Goal: Transaction & Acquisition: Purchase product/service

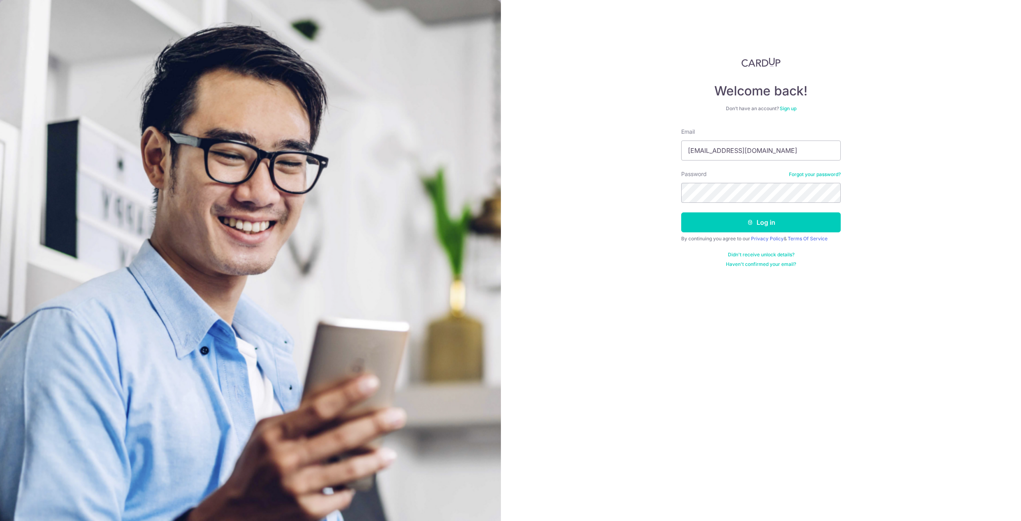
click at [681, 212] on button "Log in" at bounding box center [761, 222] width 160 height 20
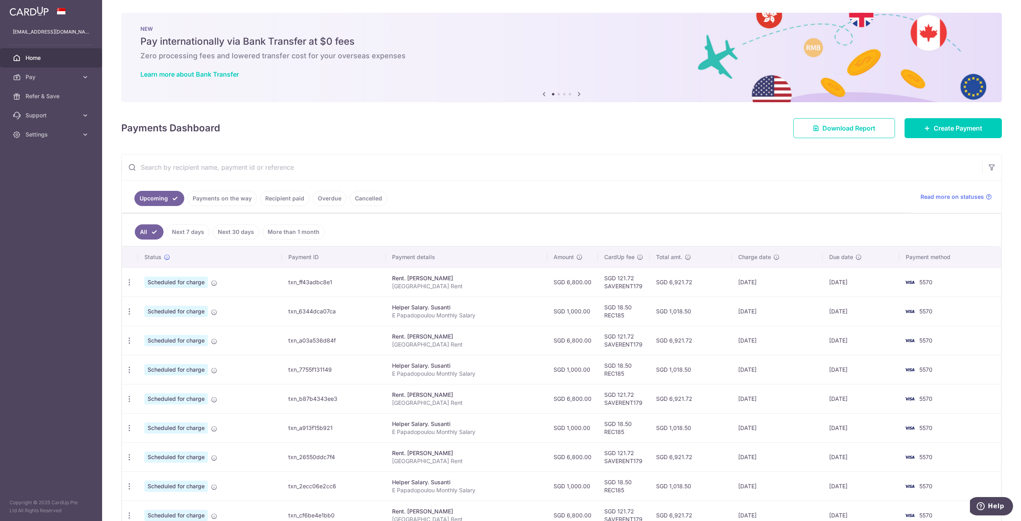
click at [233, 203] on link "Payments on the way" at bounding box center [221, 198] width 69 height 15
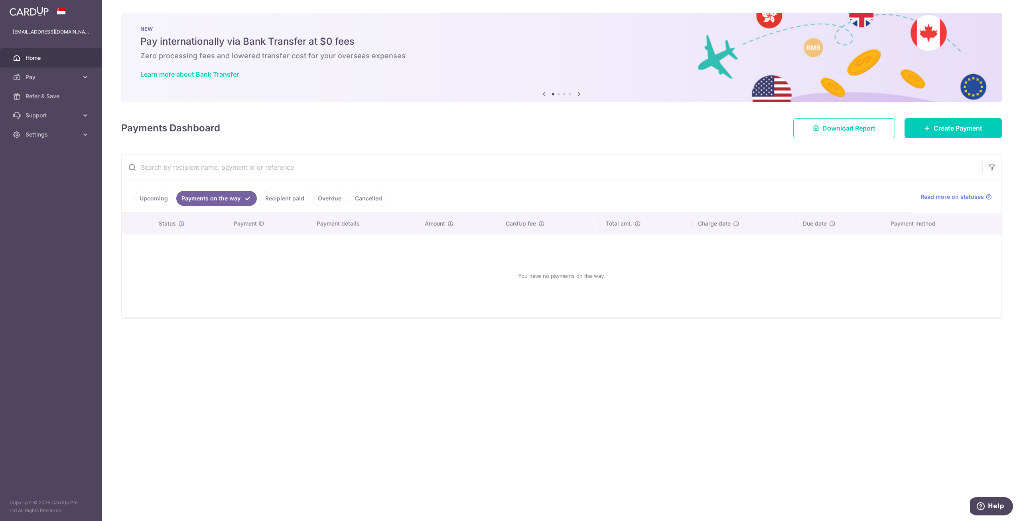
click at [157, 201] on link "Upcoming" at bounding box center [153, 198] width 39 height 15
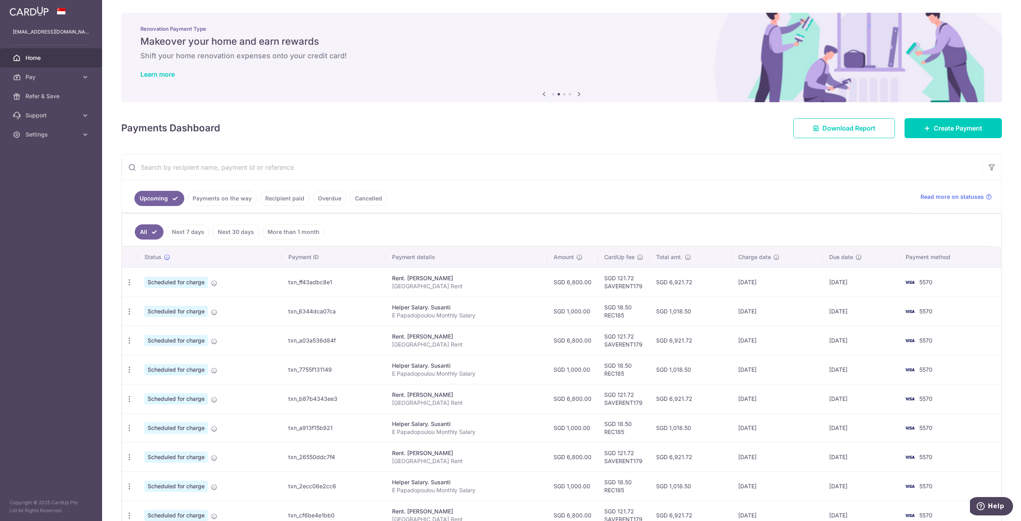
scroll to position [48, 0]
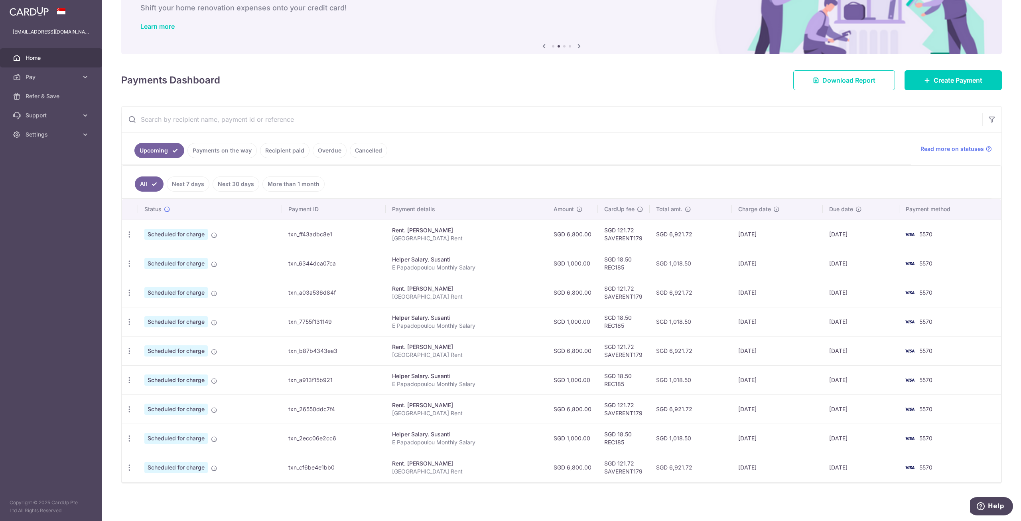
click at [278, 152] on link "Recipient paid" at bounding box center [284, 150] width 49 height 15
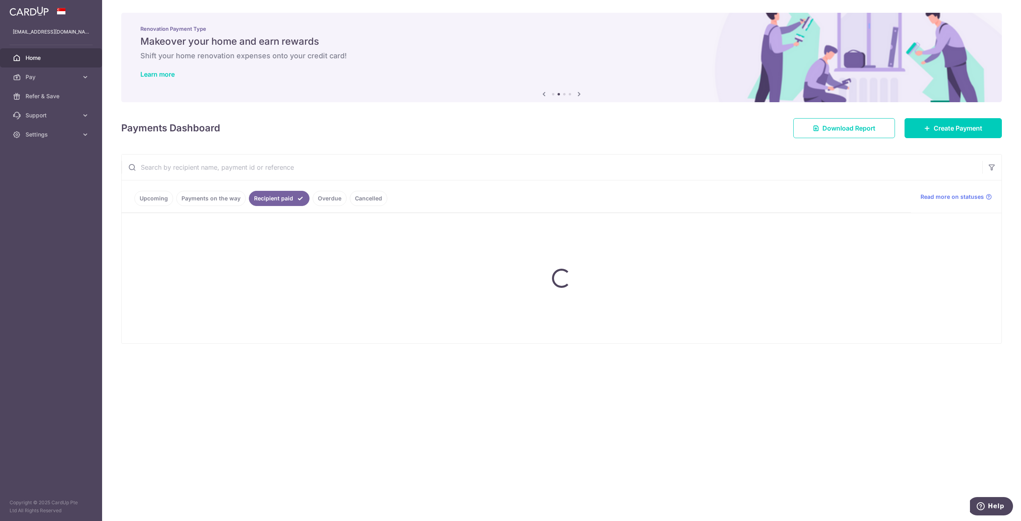
scroll to position [0, 0]
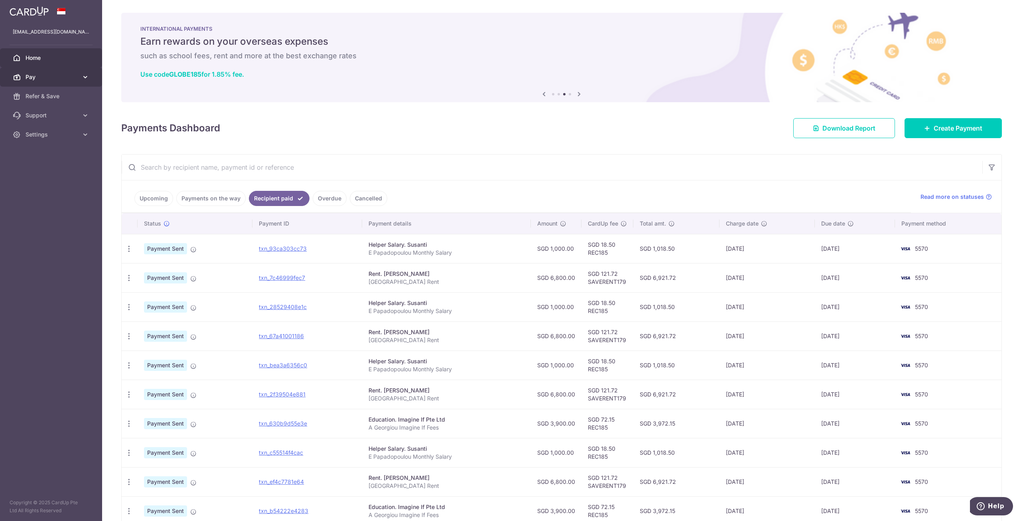
click at [20, 76] on icon at bounding box center [17, 77] width 8 height 8
click at [34, 57] on span "Home" at bounding box center [52, 58] width 53 height 8
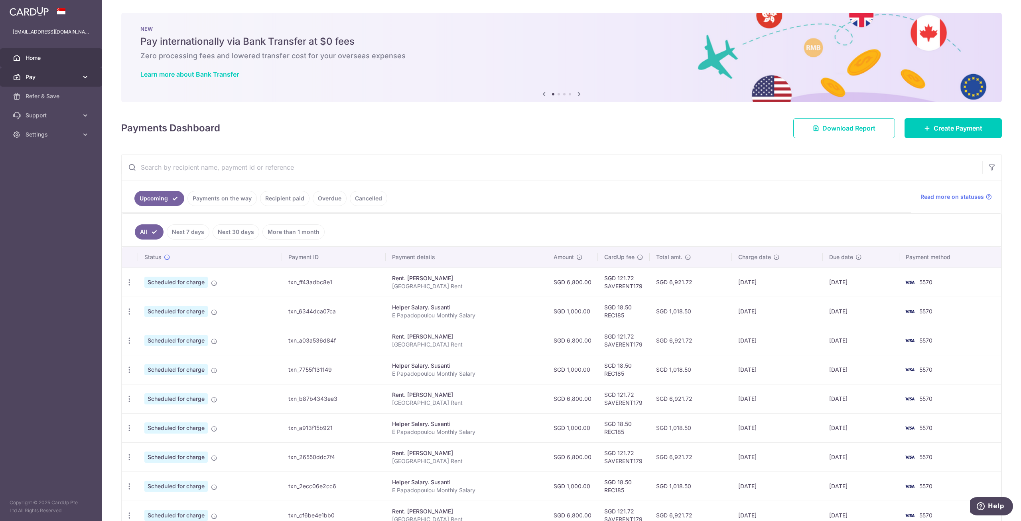
click at [37, 77] on span "Pay" at bounding box center [52, 77] width 53 height 8
click at [33, 93] on span "Payments" at bounding box center [52, 96] width 53 height 8
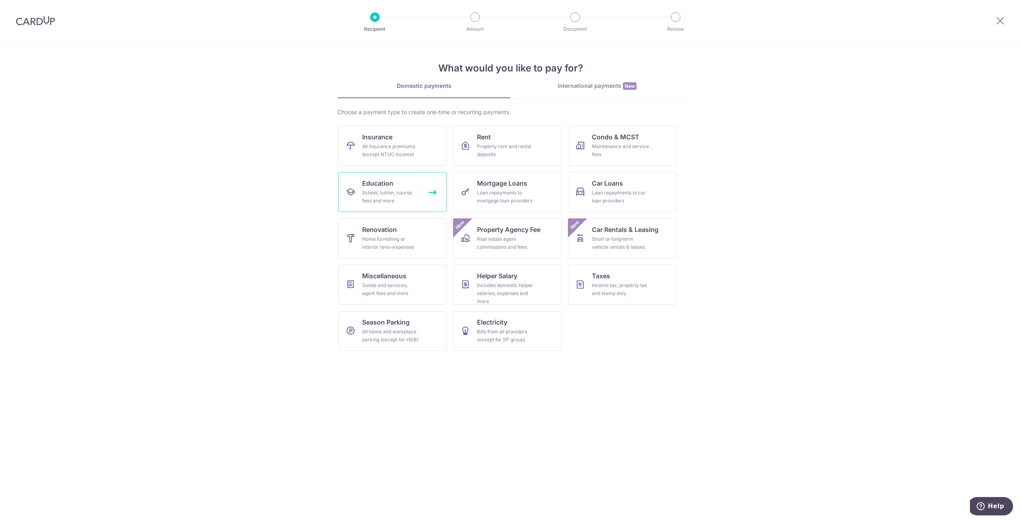
click at [377, 192] on div "School, tuition, course fees and more" at bounding box center [390, 197] width 57 height 16
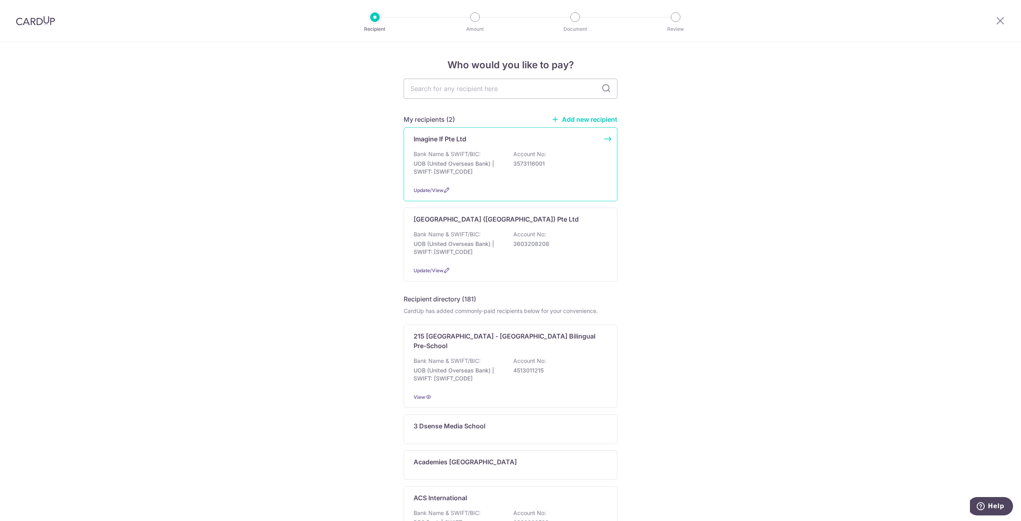
click at [454, 158] on p "Bank Name & SWIFT/BIC:" at bounding box center [447, 154] width 67 height 8
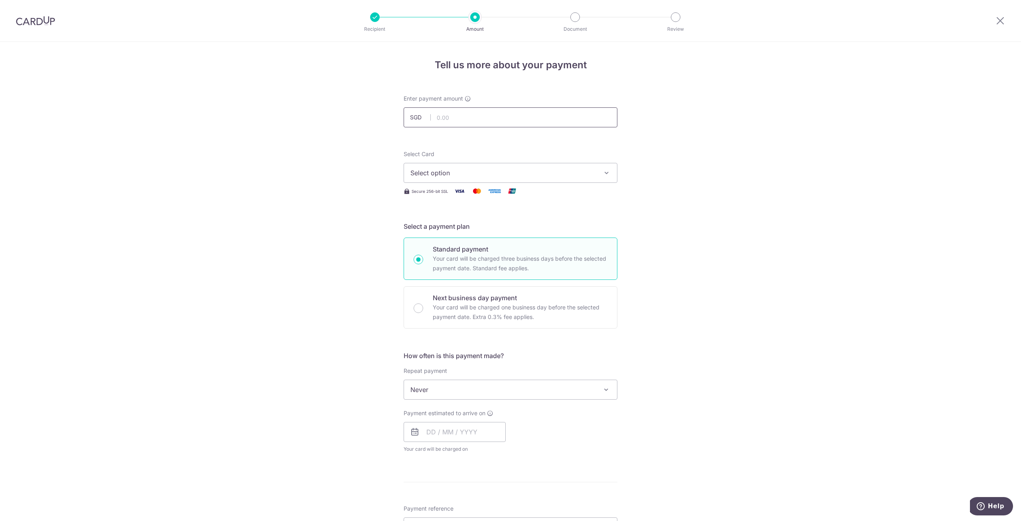
click at [467, 122] on input "text" at bounding box center [511, 117] width 214 height 20
type input "3,900.00"
click at [465, 177] on span "Select option" at bounding box center [503, 173] width 186 height 10
click at [441, 228] on span "**** 5570" at bounding box center [445, 230] width 30 height 10
click at [473, 393] on span "Never" at bounding box center [510, 389] width 213 height 19
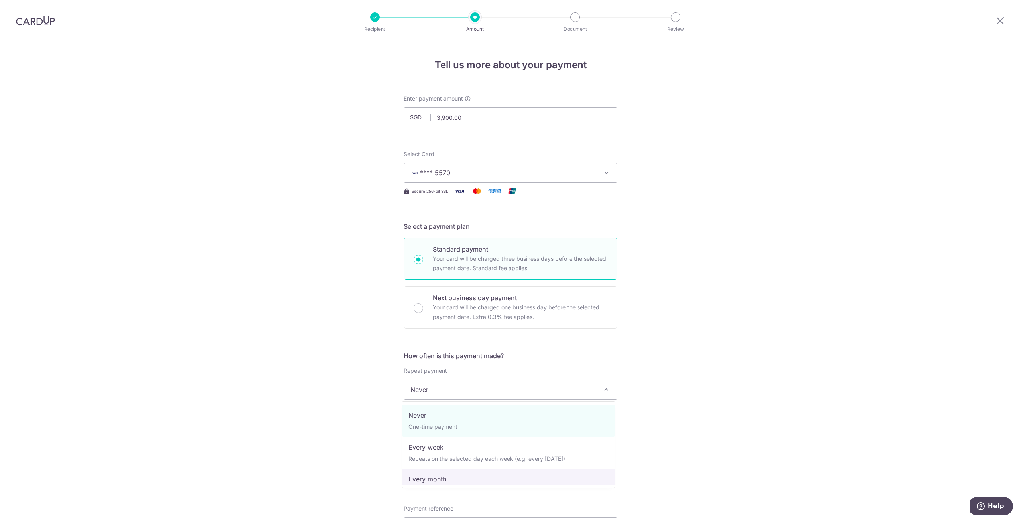
select select "3"
click at [458, 432] on input "text" at bounding box center [455, 432] width 102 height 20
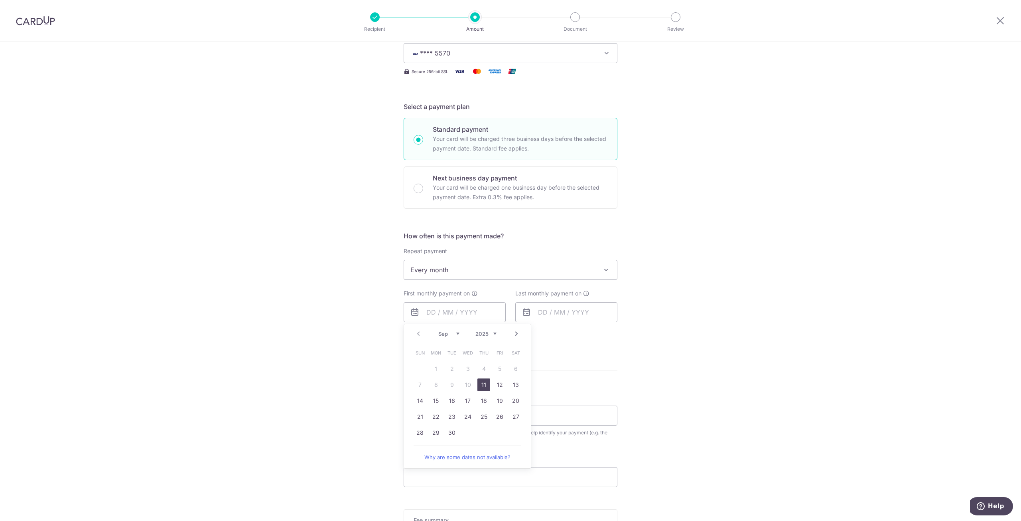
click at [478, 384] on link "11" at bounding box center [484, 384] width 13 height 13
type input "[DATE]"
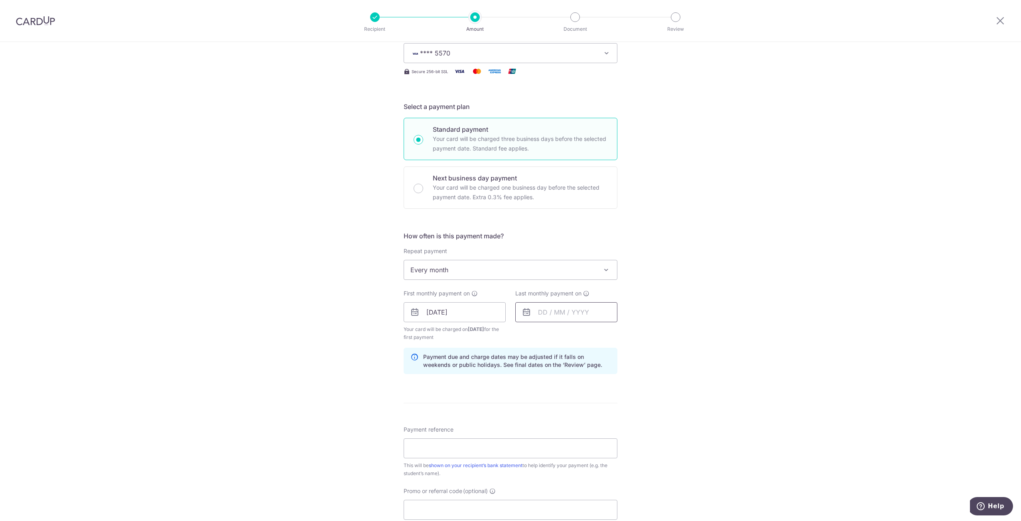
click at [560, 310] on input "text" at bounding box center [566, 312] width 102 height 20
click at [624, 332] on link "Next" at bounding box center [629, 334] width 10 height 10
click at [595, 373] on link "2" at bounding box center [595, 368] width 13 height 13
click at [588, 317] on input "02/10/2025" at bounding box center [566, 312] width 102 height 20
click at [546, 385] on link "6" at bounding box center [547, 384] width 13 height 13
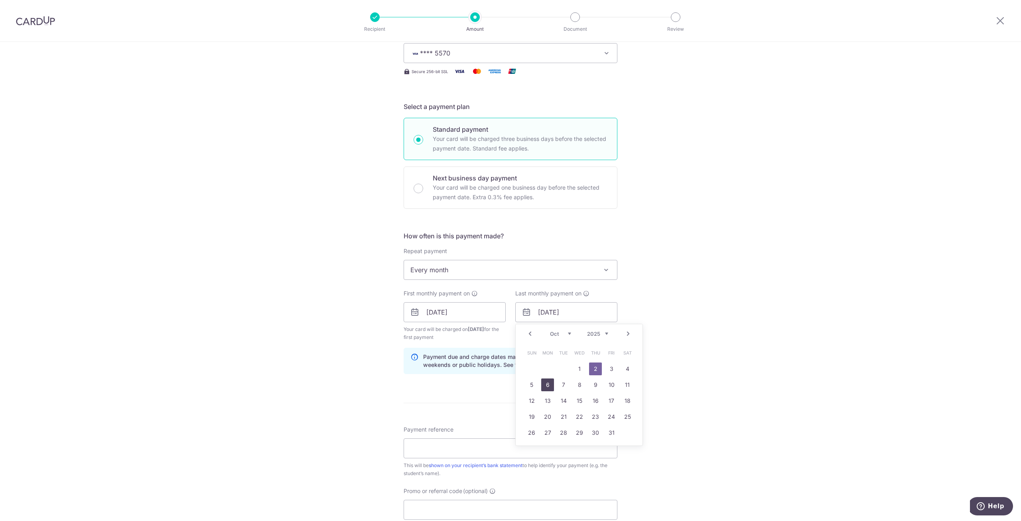
type input "06/10/2025"
click at [492, 446] on input "Payment reference" at bounding box center [511, 448] width 214 height 20
type input "A Georgiou Imagine If Fees"
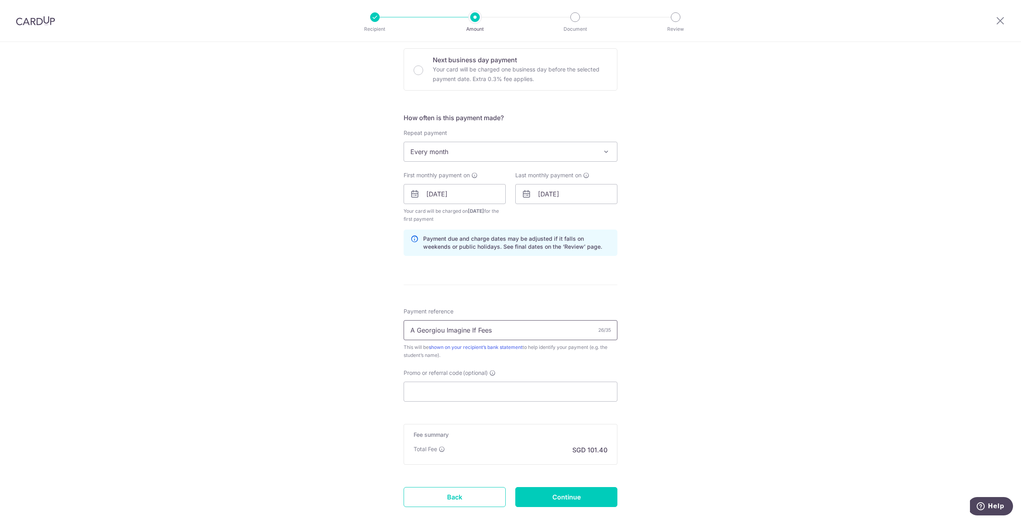
scroll to position [239, 0]
click at [500, 396] on input "Promo or referral code (optional)" at bounding box center [511, 390] width 214 height 20
paste input "REC185"
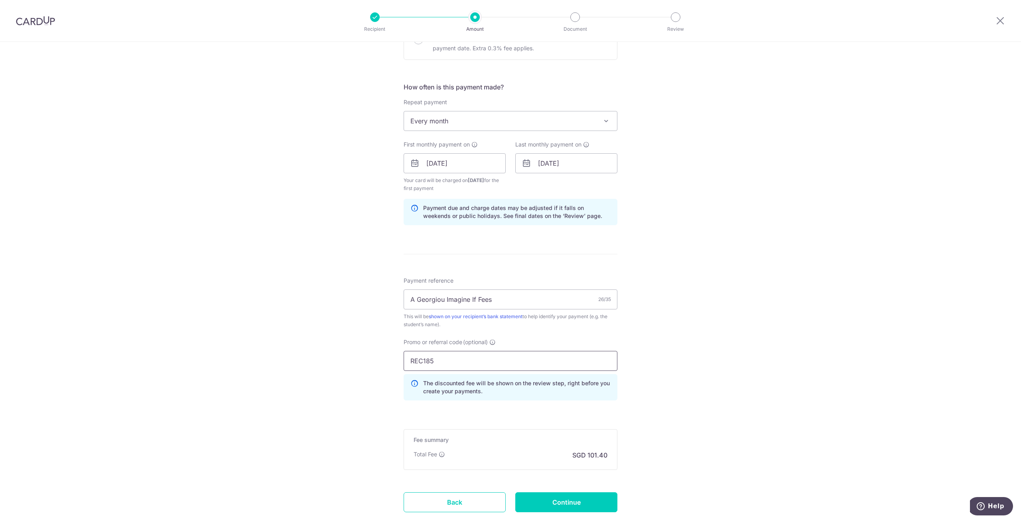
scroll to position [320, 0]
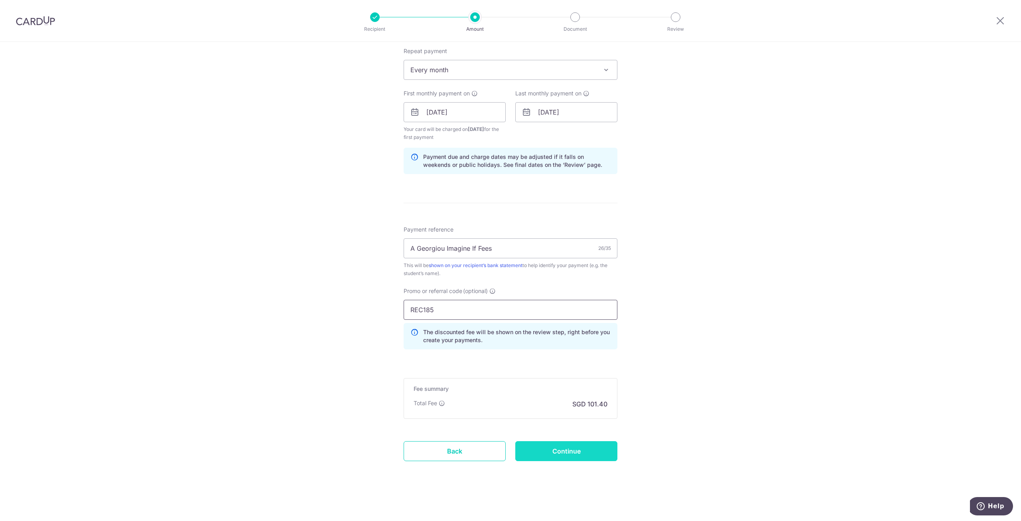
type input "REC185"
click at [576, 454] on input "Continue" at bounding box center [566, 451] width 102 height 20
type input "Create Schedule"
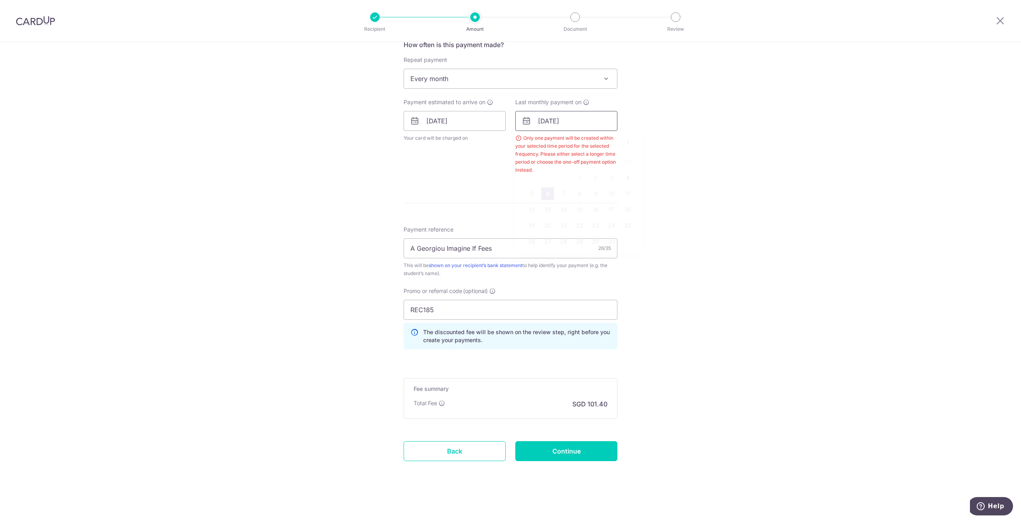
click at [566, 120] on input "06/10/2025" at bounding box center [566, 121] width 102 height 20
click at [629, 195] on link "11" at bounding box center [627, 193] width 13 height 13
type input "[DATE]"
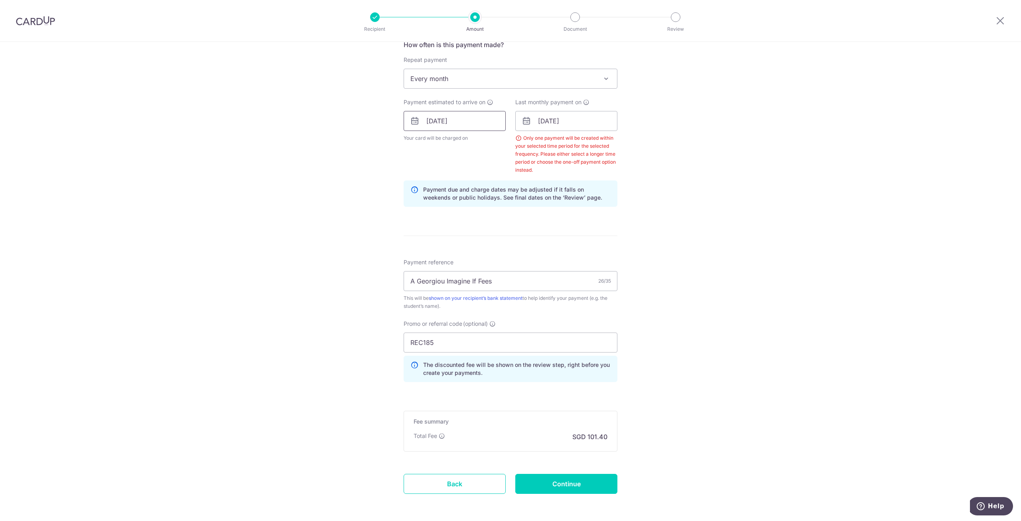
click at [468, 121] on input "11/09/2025" at bounding box center [455, 121] width 102 height 20
click at [544, 343] on input "REC185" at bounding box center [511, 342] width 214 height 20
click at [559, 483] on input "Continue" at bounding box center [566, 484] width 102 height 20
type input "Create Schedule"
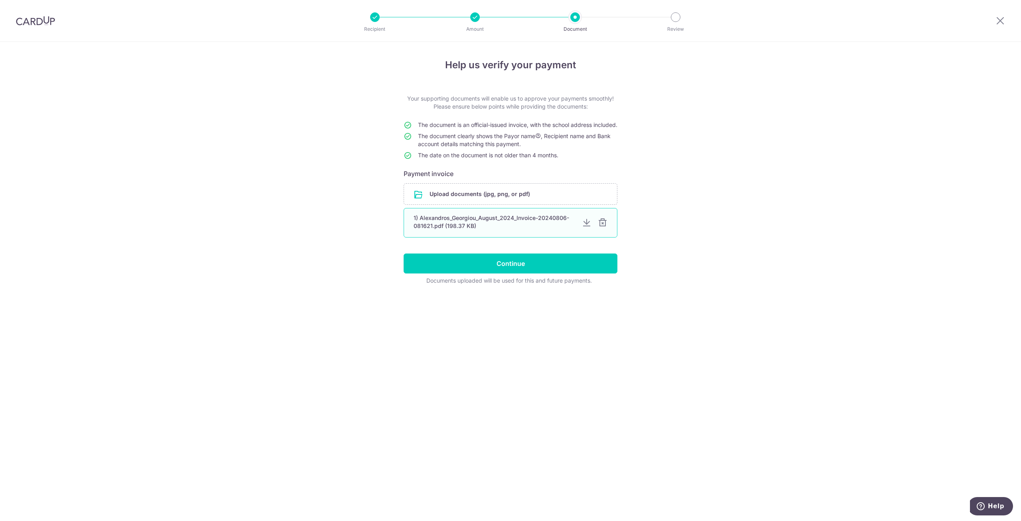
click at [454, 227] on div "1) Alexandros_Georgiou_August_2024_Invoice-20240806-081621.pdf (198.37 KB)" at bounding box center [495, 222] width 162 height 16
click at [494, 272] on input "Continue" at bounding box center [511, 263] width 214 height 20
click at [527, 225] on div "1) Alexandros_Georgiou_August_2024_Invoice-20240806-081621.pdf (198.37 KB)" at bounding box center [495, 222] width 162 height 16
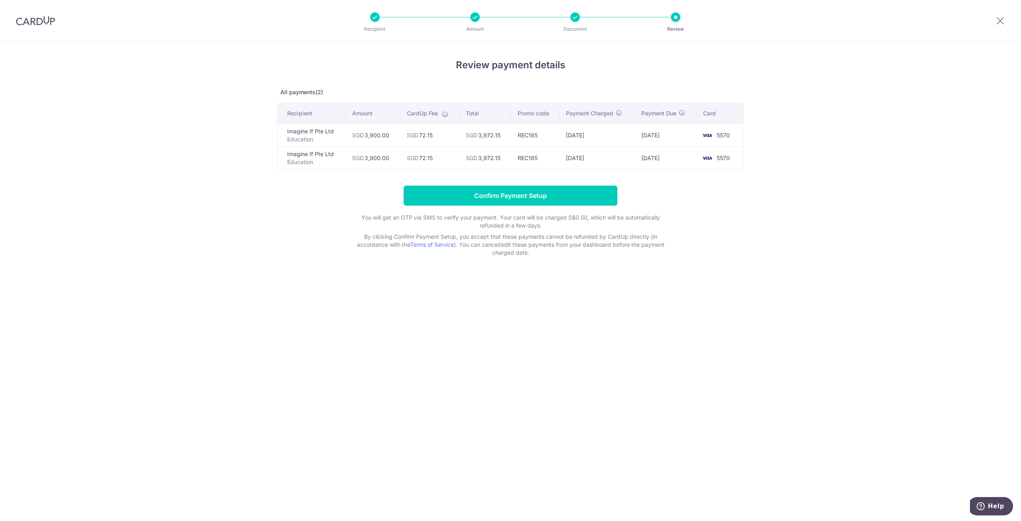
click at [576, 18] on div at bounding box center [575, 17] width 10 height 10
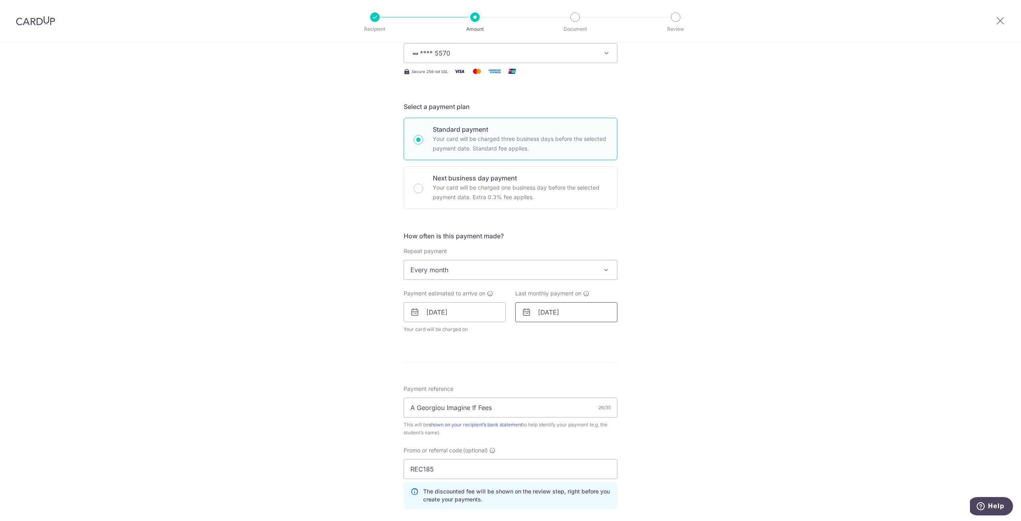
click at [563, 318] on input "[DATE]" at bounding box center [566, 312] width 102 height 20
click at [626, 335] on link "Next" at bounding box center [629, 334] width 10 height 10
click at [563, 399] on link "11" at bounding box center [563, 400] width 13 height 13
type input "[DATE]"
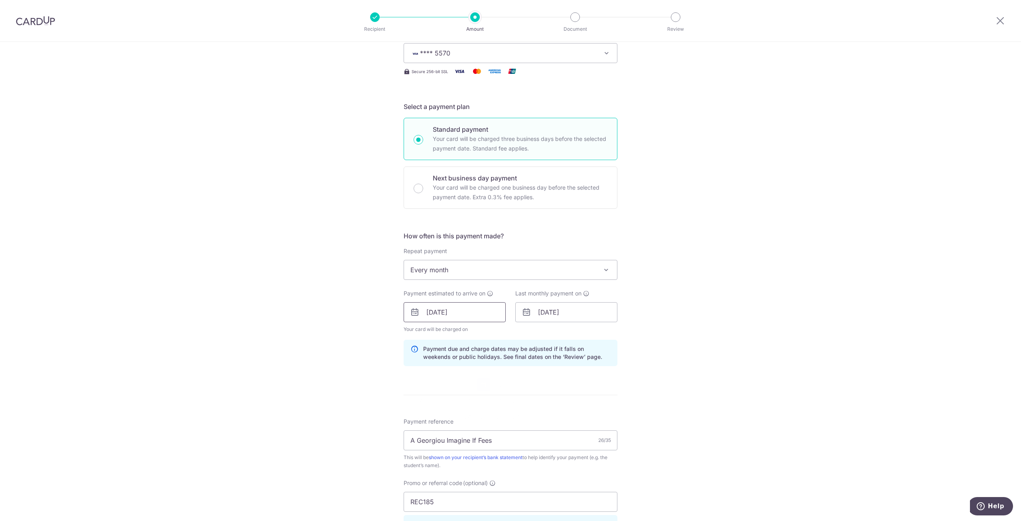
click at [456, 314] on input "11/09/2025" at bounding box center [455, 312] width 102 height 20
click at [709, 327] on div "Tell us more about your payment Enter payment amount SGD 3,900.00 3900.00 Selec…" at bounding box center [510, 317] width 1021 height 790
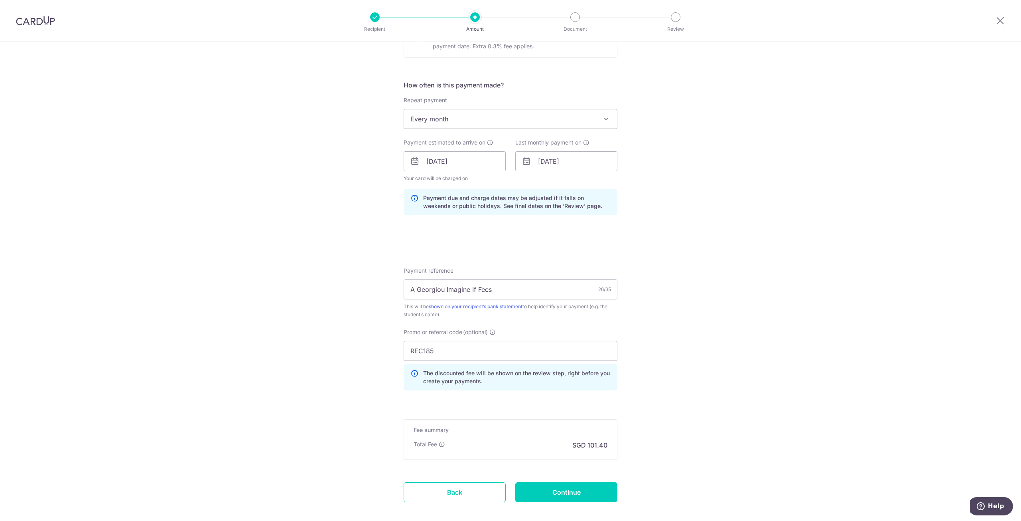
scroll to position [312, 0]
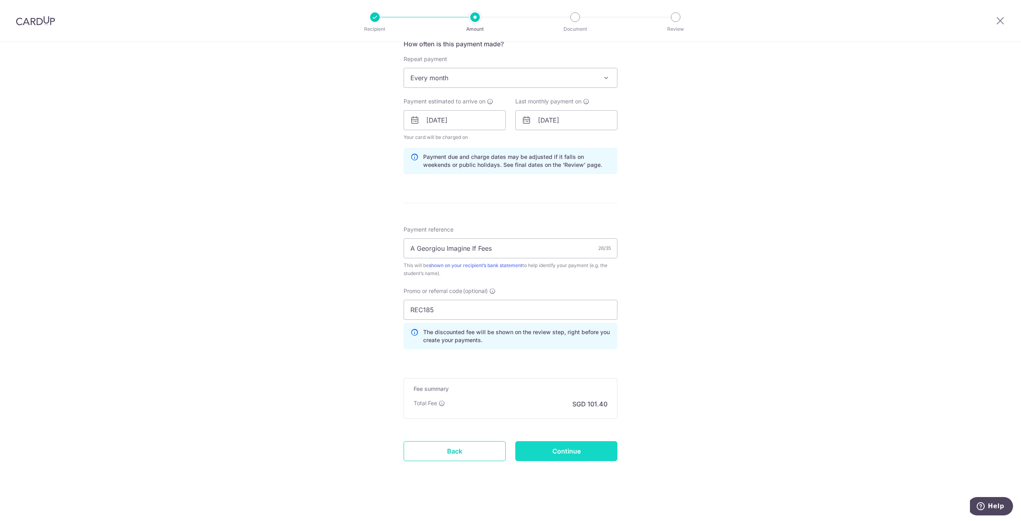
click at [579, 450] on input "Continue" at bounding box center [566, 451] width 102 height 20
type input "Update Schedule"
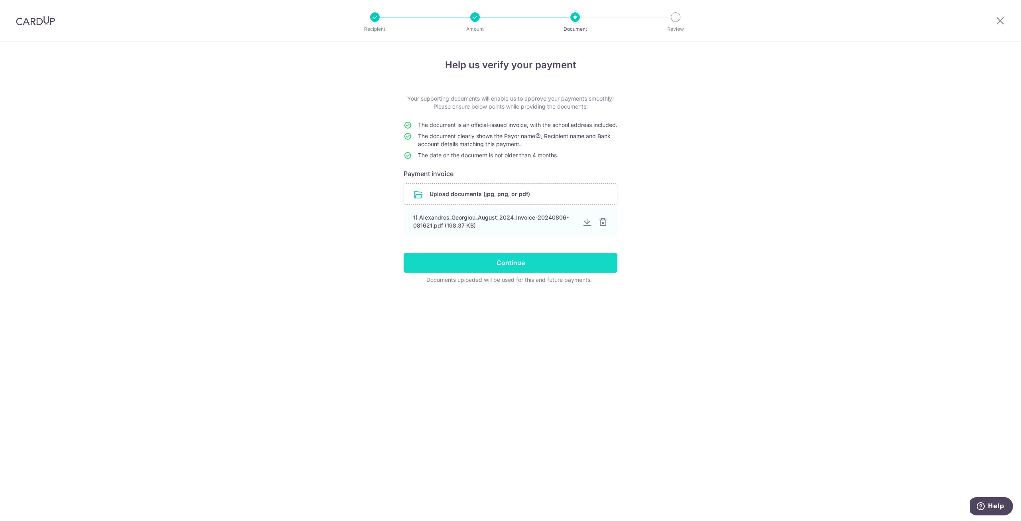
click at [521, 272] on input "Continue" at bounding box center [511, 263] width 214 height 20
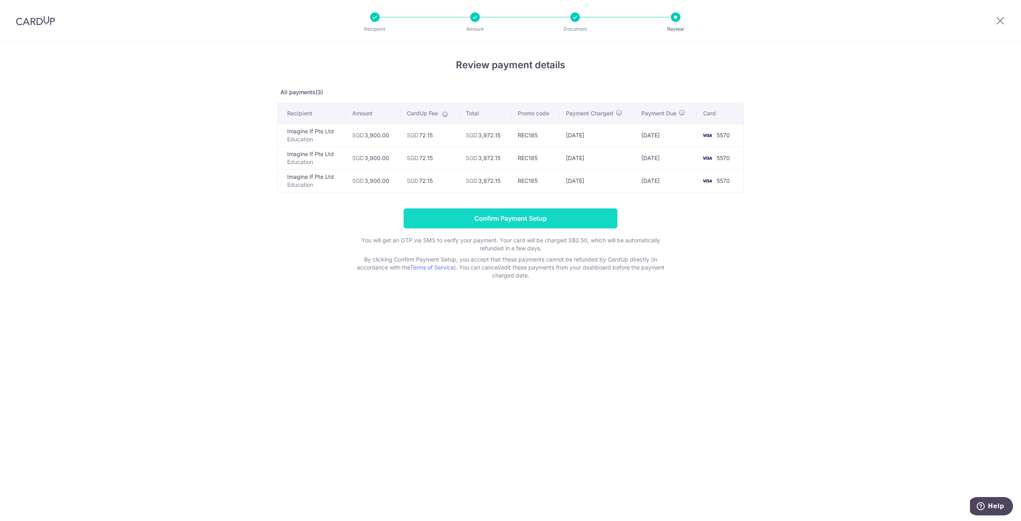
click at [540, 219] on input "Confirm Payment Setup" at bounding box center [511, 218] width 214 height 20
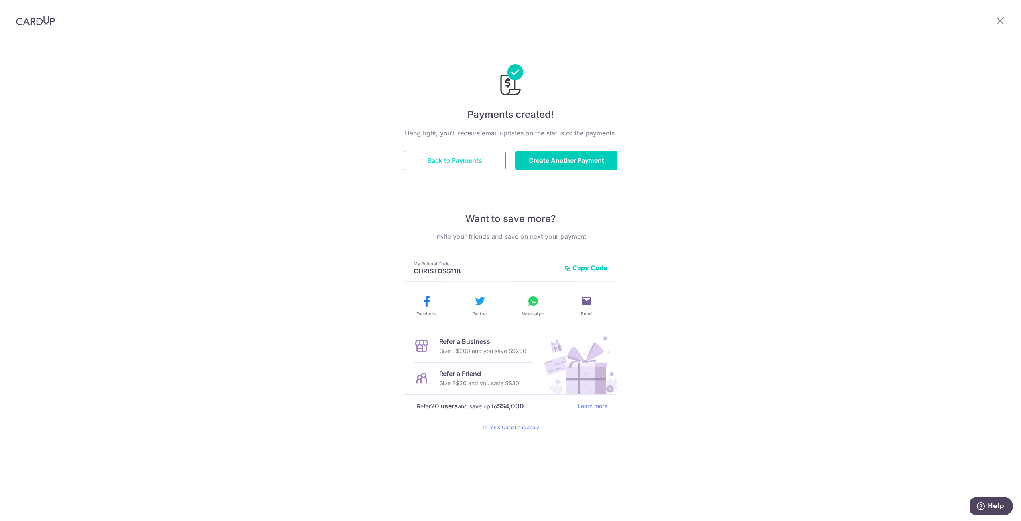
click at [464, 156] on button "Back to Payments" at bounding box center [455, 160] width 102 height 20
